Goal: Browse casually: Explore the website without a specific task or goal

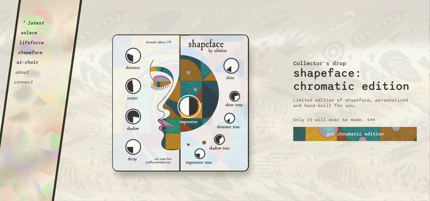
click at [26, 62] on button "ai-choir" at bounding box center [27, 62] width 23 height 5
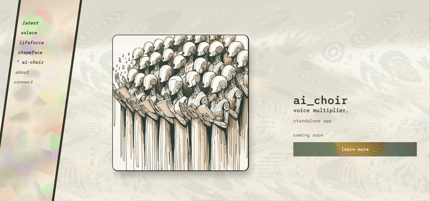
click at [30, 54] on button "shapeface" at bounding box center [29, 52] width 25 height 5
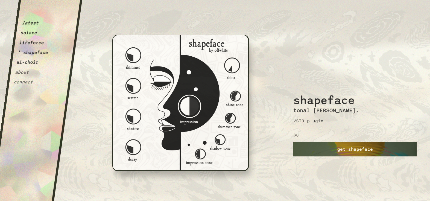
click at [347, 150] on link "get shapeface" at bounding box center [354, 149] width 123 height 14
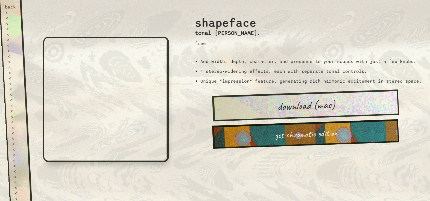
click at [9, 5] on div "back" at bounding box center [10, 6] width 11 height 5
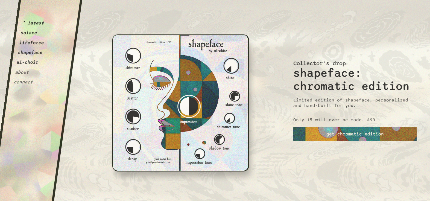
click at [27, 44] on button "lifeforce" at bounding box center [31, 42] width 25 height 5
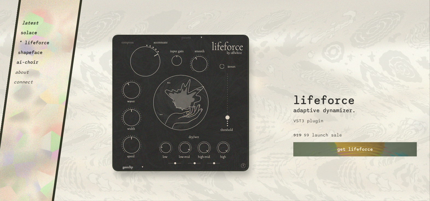
click at [32, 34] on button "solace" at bounding box center [28, 32] width 17 height 5
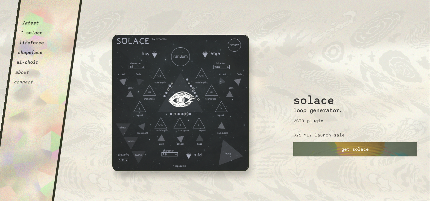
click at [30, 21] on div "latest * solace lifeforce shapeface ai-choir about connect" at bounding box center [31, 44] width 36 height 80
click at [31, 24] on button "latest" at bounding box center [30, 22] width 17 height 5
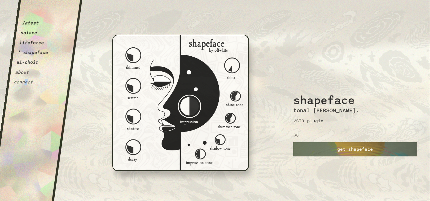
click at [25, 85] on div "latest solace lifeforce * shapeface ai-choir about connect" at bounding box center [36, 102] width 92 height 205
click at [20, 75] on button "about" at bounding box center [22, 71] width 14 height 5
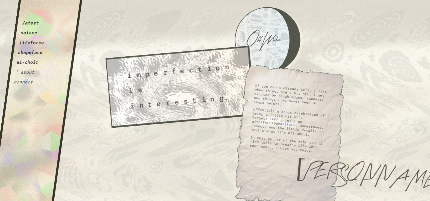
click at [20, 81] on button "connect" at bounding box center [23, 81] width 20 height 5
